Goal: Task Accomplishment & Management: Complete application form

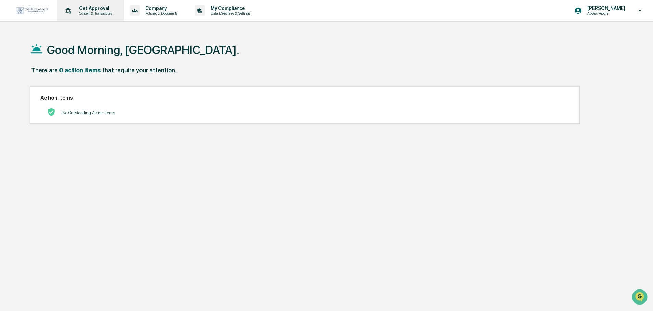
click at [85, 13] on p "Content & Transactions" at bounding box center [95, 13] width 42 height 5
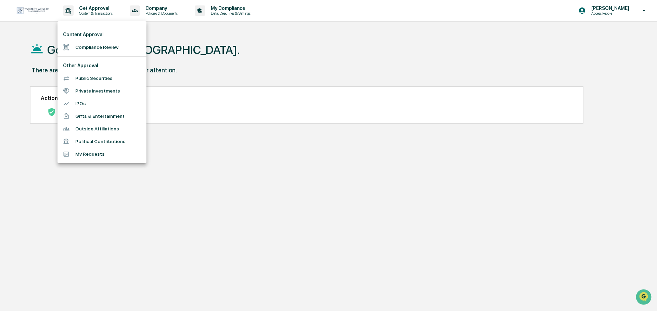
click at [94, 43] on li "Compliance Review" at bounding box center [101, 47] width 89 height 13
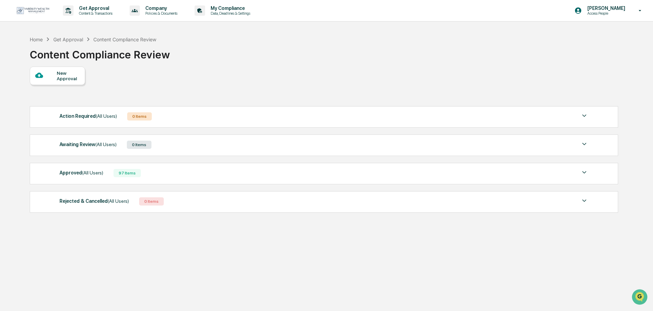
click at [62, 76] on div "New Approval" at bounding box center [68, 75] width 23 height 11
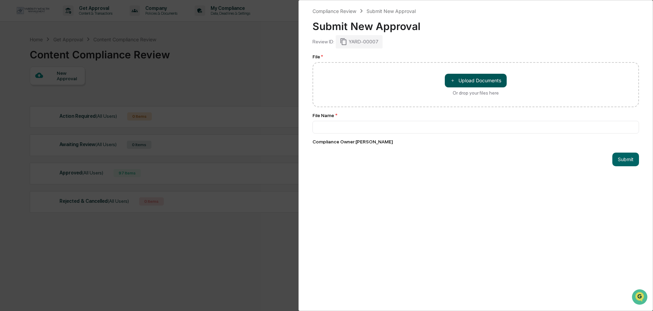
click at [447, 81] on button "＋ Upload Documents" at bounding box center [476, 81] width 62 height 14
type input "**********"
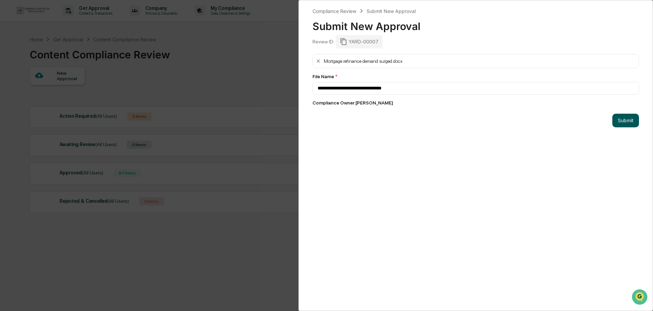
click at [623, 121] on button "Submit" at bounding box center [625, 121] width 27 height 14
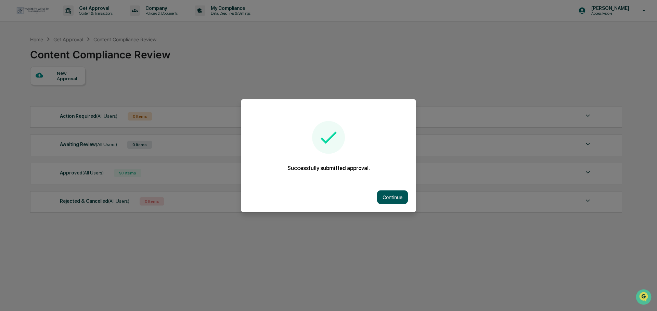
click at [386, 201] on button "Continue" at bounding box center [392, 197] width 31 height 14
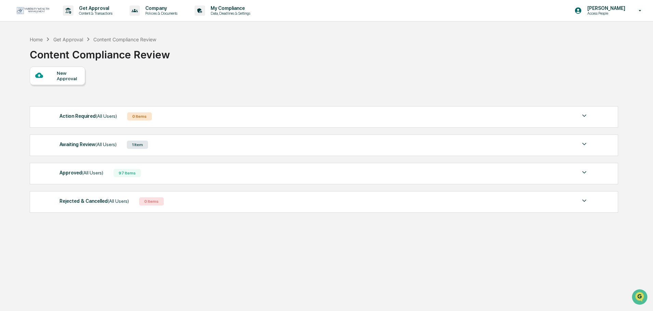
click at [245, 147] on div "Awaiting Review (All Users) 1 Item" at bounding box center [323, 145] width 529 height 10
